Goal: Task Accomplishment & Management: Manage account settings

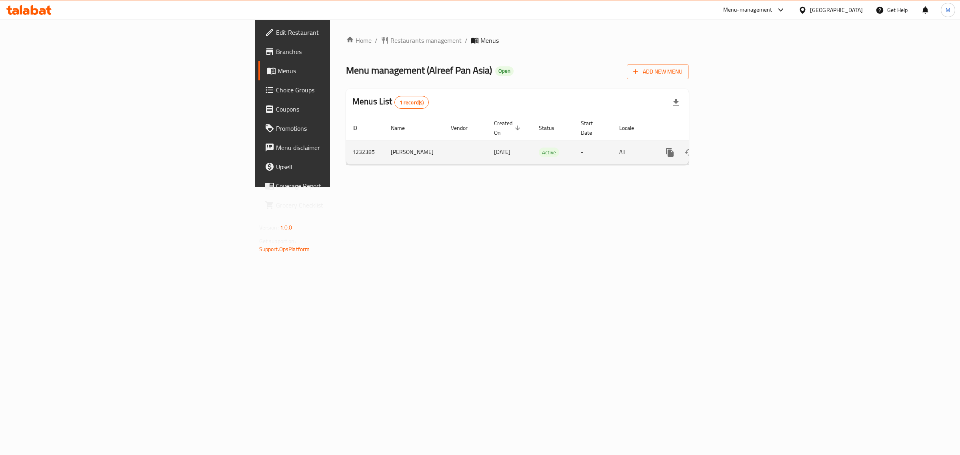
click at [732, 148] on icon "enhanced table" at bounding box center [728, 153] width 10 height 10
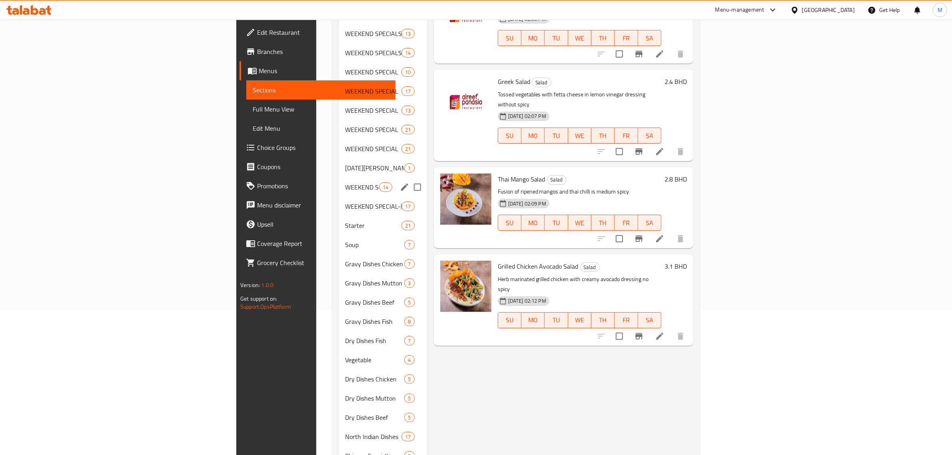
scroll to position [150, 0]
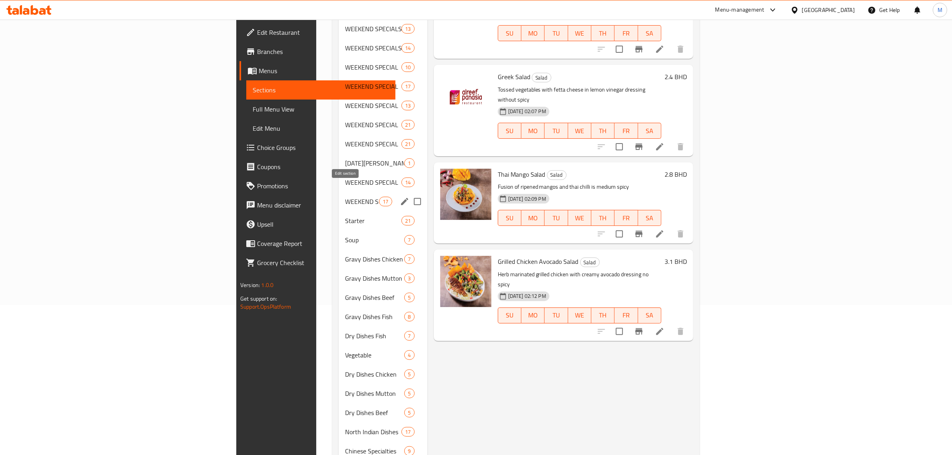
click at [401, 198] on icon "edit" at bounding box center [404, 201] width 7 height 7
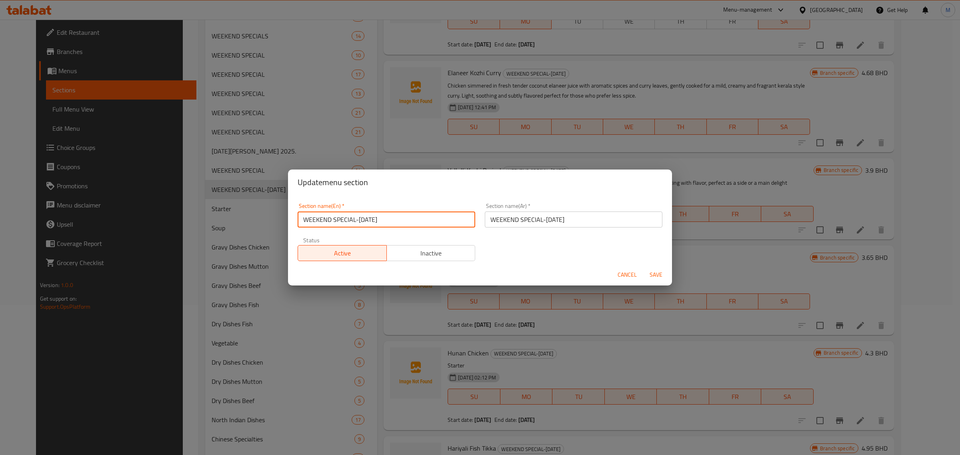
click at [412, 221] on input "WEEKEND SPECIAL-[DATE]" at bounding box center [387, 220] width 178 height 16
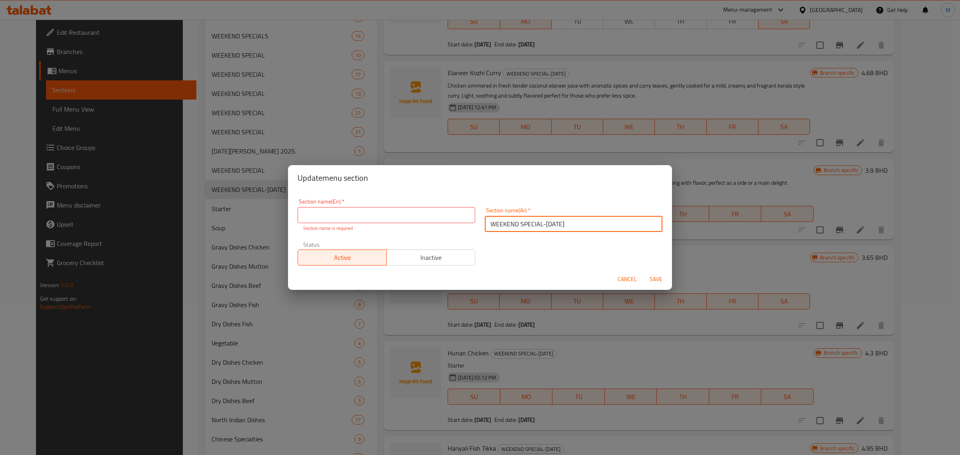
click at [535, 222] on input "WEEKEND SPECIAL-[DATE]" at bounding box center [574, 224] width 178 height 16
click at [436, 213] on input "text" at bounding box center [387, 215] width 178 height 16
type input "WEEKEND SPECIAL-[DATE]"
click at [433, 216] on input "WEEKEND SPECIAL-[DATE]" at bounding box center [387, 215] width 178 height 16
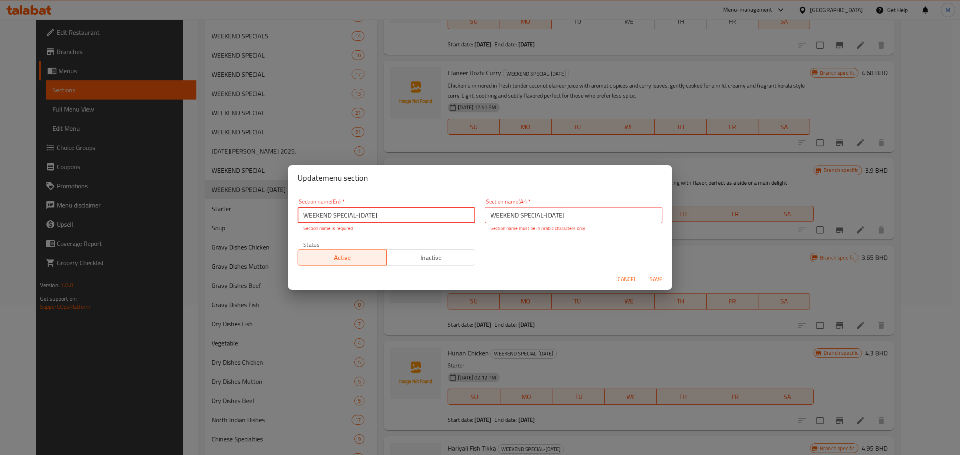
click at [427, 215] on input "WEEKEND SPECIAL-[DATE]" at bounding box center [387, 215] width 178 height 16
drag, startPoint x: 421, startPoint y: 215, endPoint x: 354, endPoint y: 217, distance: 67.2
click at [354, 217] on input "WEEKEND SPECIAL-[DATE]" at bounding box center [387, 215] width 178 height 16
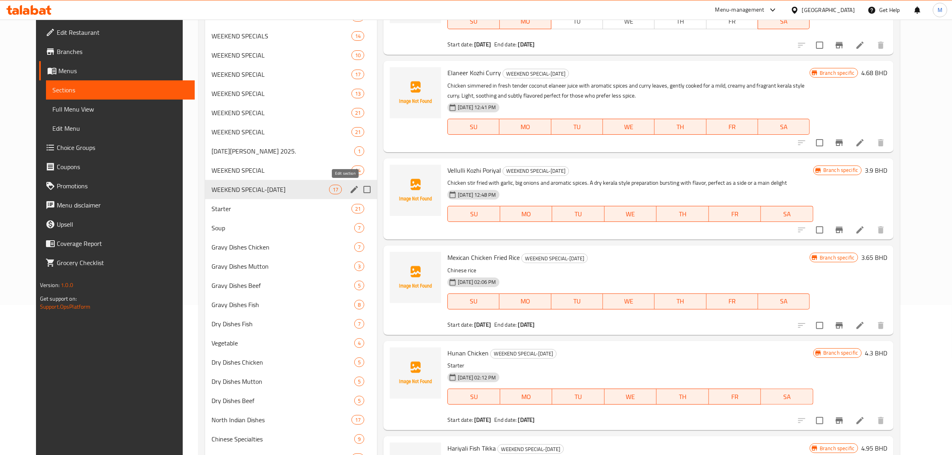
click at [350, 189] on icon "edit" at bounding box center [355, 190] width 10 height 10
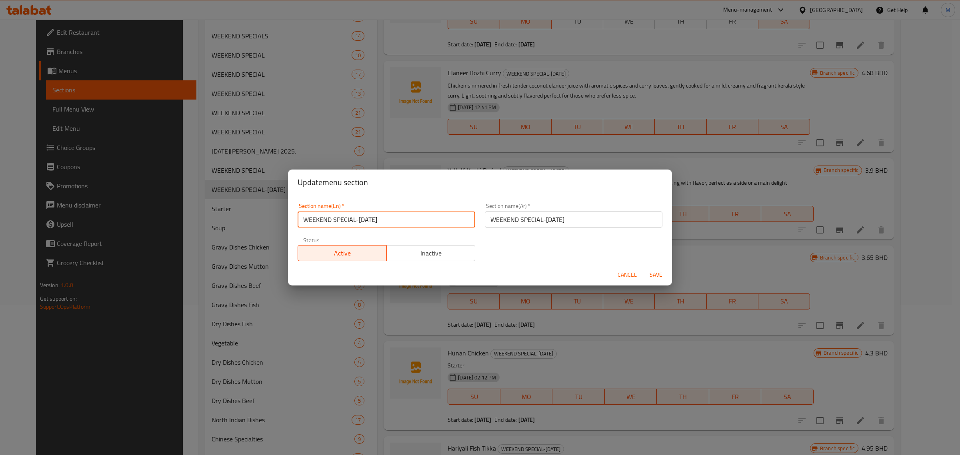
drag, startPoint x: 412, startPoint y: 220, endPoint x: 355, endPoint y: 218, distance: 57.6
click at [355, 218] on input "WEEKEND SPECIAL-[DATE]" at bounding box center [387, 220] width 178 height 16
type input "WEEKEND SPECIAL"
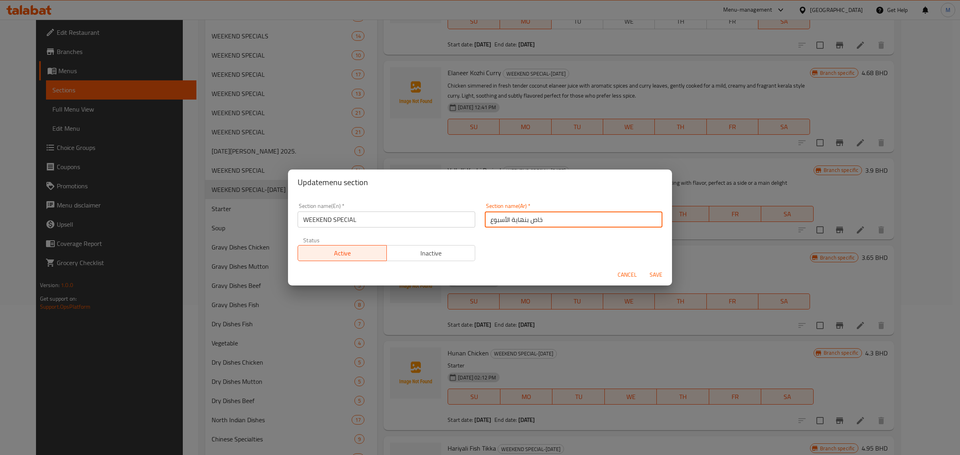
type input "خاص بنهاية الأسبوع"
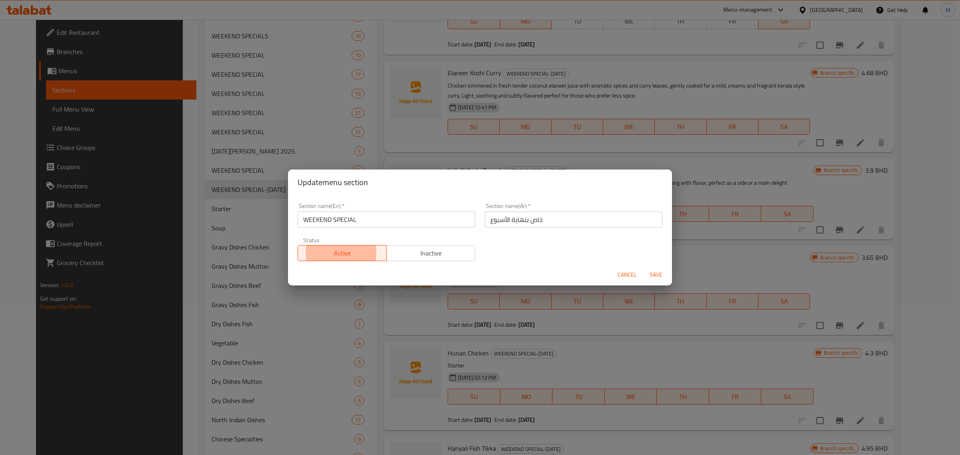
type button "0"
type button "1"
click at [643, 268] on button "Save" at bounding box center [656, 275] width 26 height 15
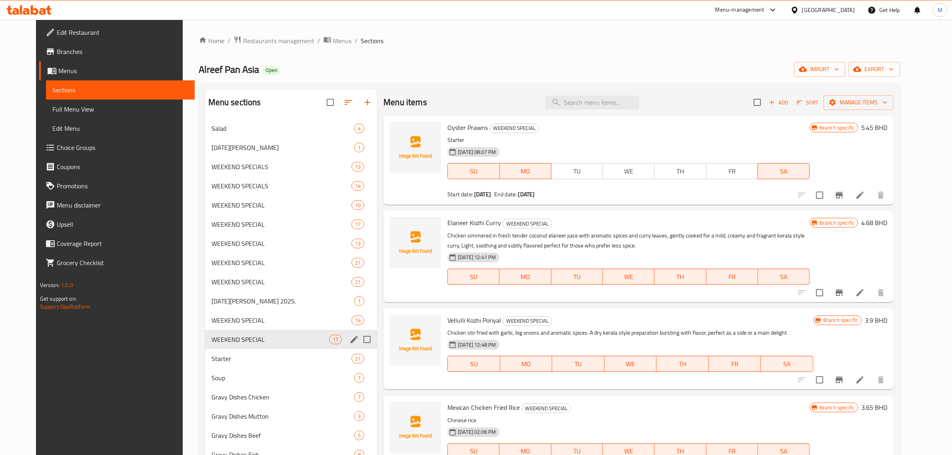
click at [48, 12] on icon at bounding box center [49, 10] width 6 height 9
